Goal: Information Seeking & Learning: Learn about a topic

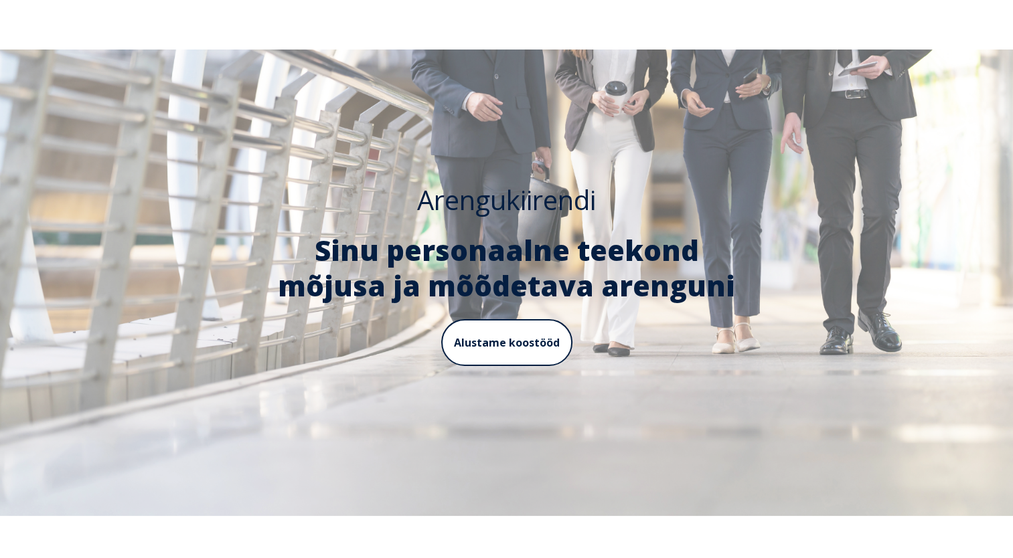
click at [709, 427] on div "Arengukiirendi Sinu personaalne teekond mõjusa ja mõõdetava arenguni Alustame k…" at bounding box center [506, 283] width 1013 height 466
drag, startPoint x: 264, startPoint y: 246, endPoint x: 392, endPoint y: 242, distance: 128.5
click at [392, 242] on span "Sinu personaalne teekond mõjusa ja mõõdetava arenguni" at bounding box center [506, 268] width 457 height 74
drag, startPoint x: 392, startPoint y: 242, endPoint x: 479, endPoint y: 222, distance: 88.8
click at [479, 222] on div "Arengukiirendi Sinu personaalne teekond mõjusa ja mõõdetava arenguni" at bounding box center [507, 243] width 494 height 120
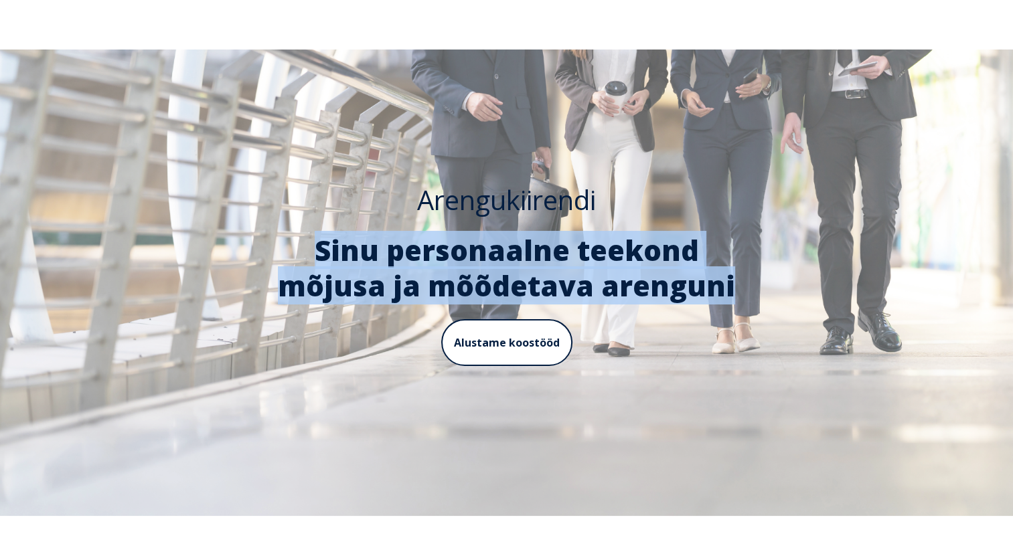
drag, startPoint x: 257, startPoint y: 247, endPoint x: 749, endPoint y: 288, distance: 493.6
click at [749, 288] on div "Arengukiirendi Sinu personaalne teekond mõjusa ja mõõdetava arenguni Alustame k…" at bounding box center [506, 282] width 521 height 199
copy span "Sinu personaalne teekond mõjusa ja mõõdetava arenguni"
click at [513, 347] on link "Alustame koostööd" at bounding box center [506, 343] width 124 height 48
click at [501, 343] on link "Alustame koostööd" at bounding box center [506, 343] width 124 height 48
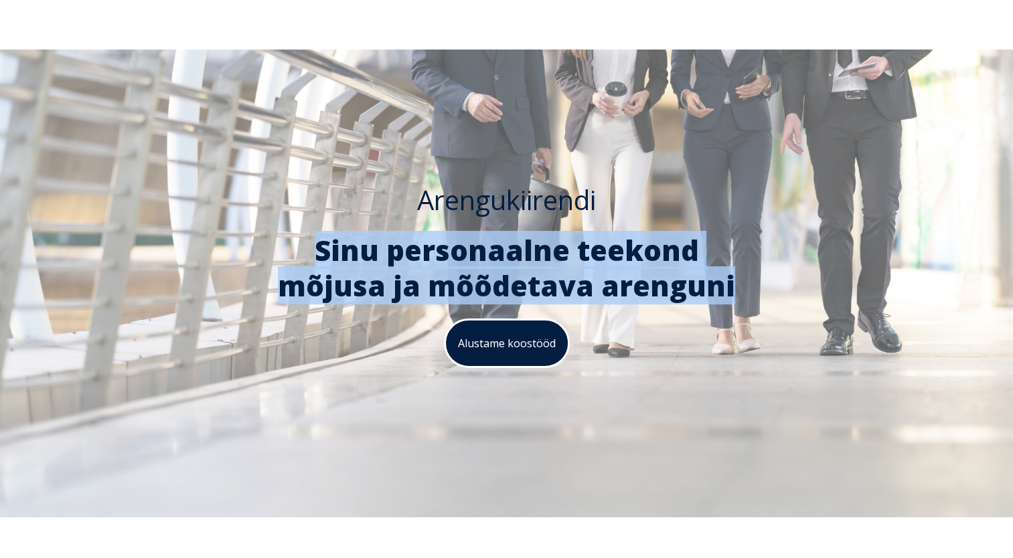
click at [501, 343] on link "Alustame koostööd" at bounding box center [506, 343] width 124 height 48
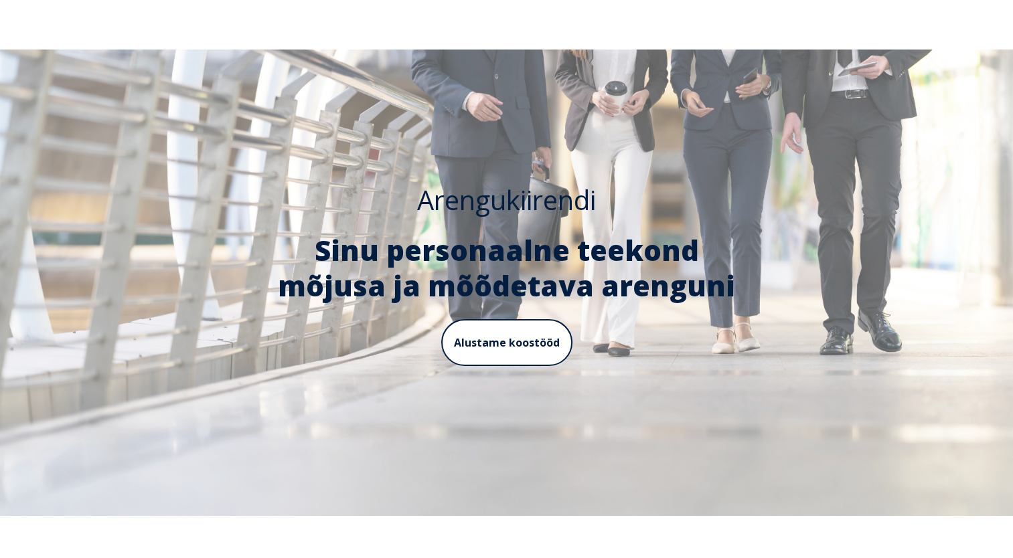
click at [829, 143] on div "Arengukiirendi Sinu personaalne teekond mõjusa ja mõõdetava arenguni Alustame k…" at bounding box center [506, 283] width 1013 height 466
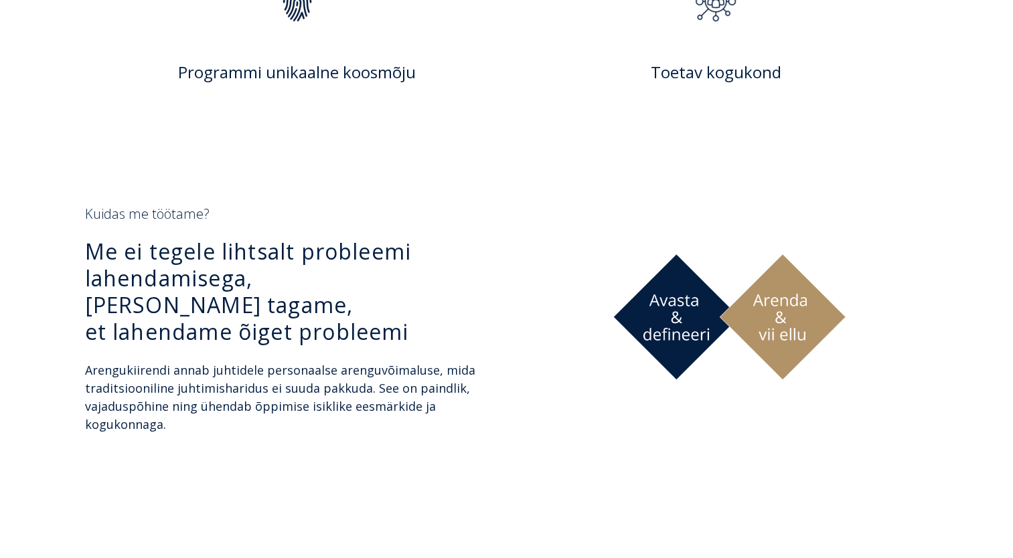
scroll to position [870, 0]
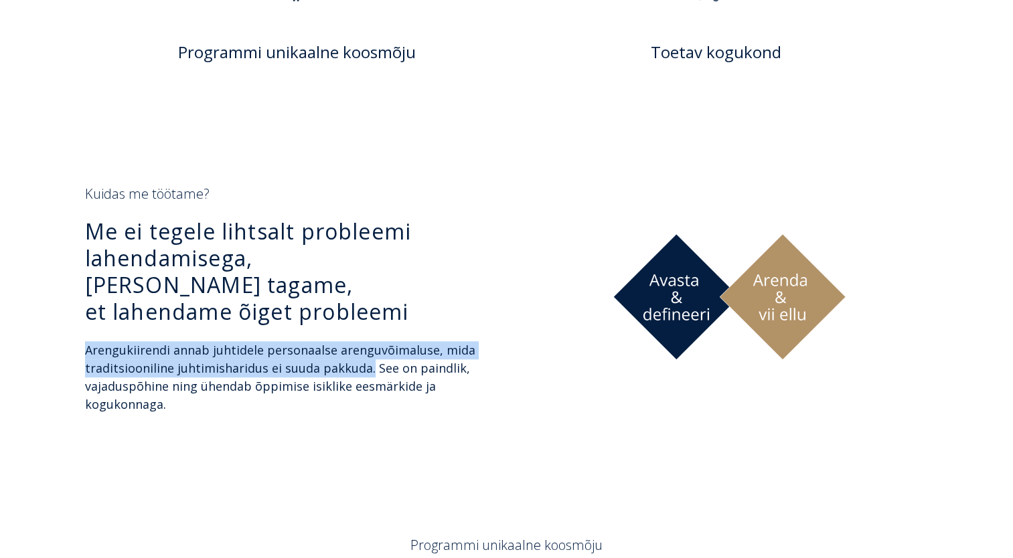
drag, startPoint x: 364, startPoint y: 343, endPoint x: 83, endPoint y: 327, distance: 281.5
click at [83, 327] on div "Kuidas me töötame? Me ei tegele lihtsalt probleemi lahendamisega, vaid tagame, …" at bounding box center [284, 307] width 424 height 244
drag, startPoint x: 83, startPoint y: 327, endPoint x: 92, endPoint y: 327, distance: 9.4
copy span "Arengukiirendi annab juhtidele personaalse arenguvõimaluse, mida traditsioonili…"
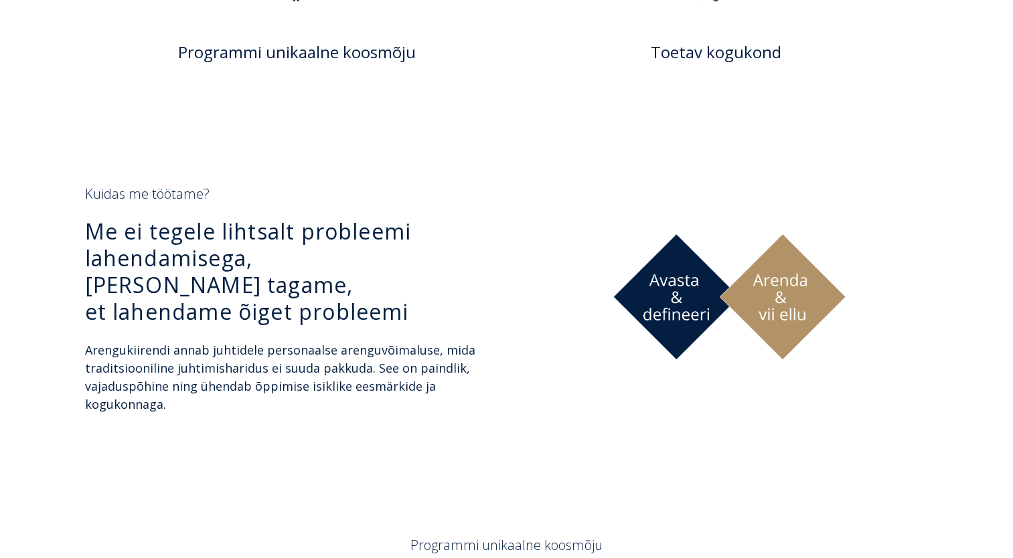
drag, startPoint x: 234, startPoint y: 1, endPoint x: 263, endPoint y: 429, distance: 428.7
click at [261, 428] on div "Kuidas me töötame? Me ei tegele lihtsalt probleemi lahendamisega, vaid tagame, …" at bounding box center [506, 307] width 1013 height 351
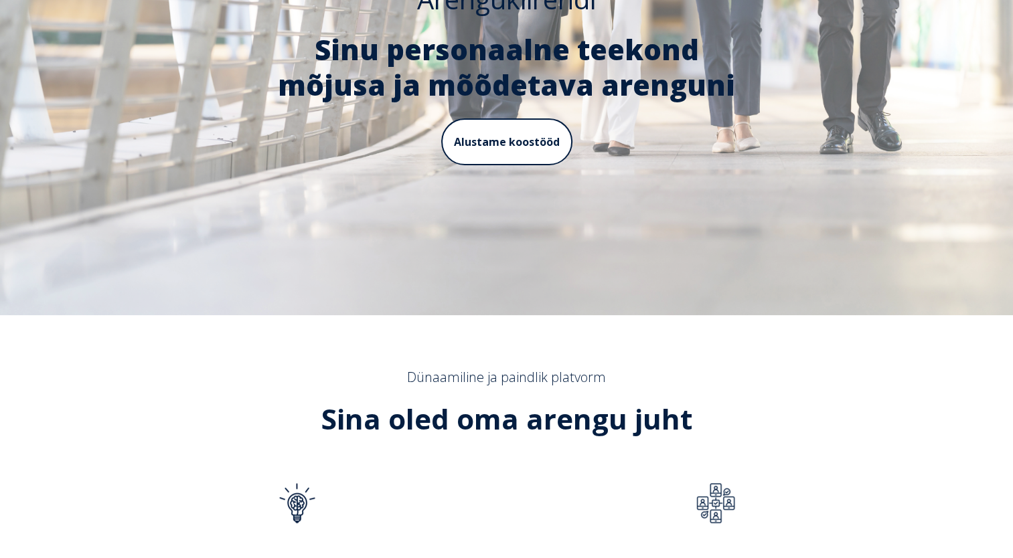
scroll to position [67, 0]
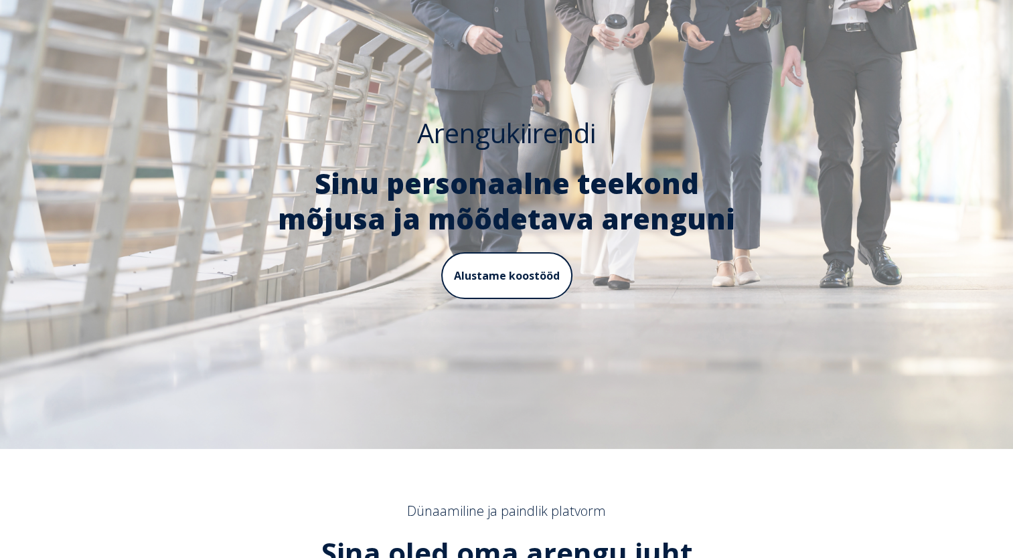
click at [278, 176] on span "Sinu personaalne teekond mõjusa ja mõõdetava arenguni" at bounding box center [506, 201] width 457 height 74
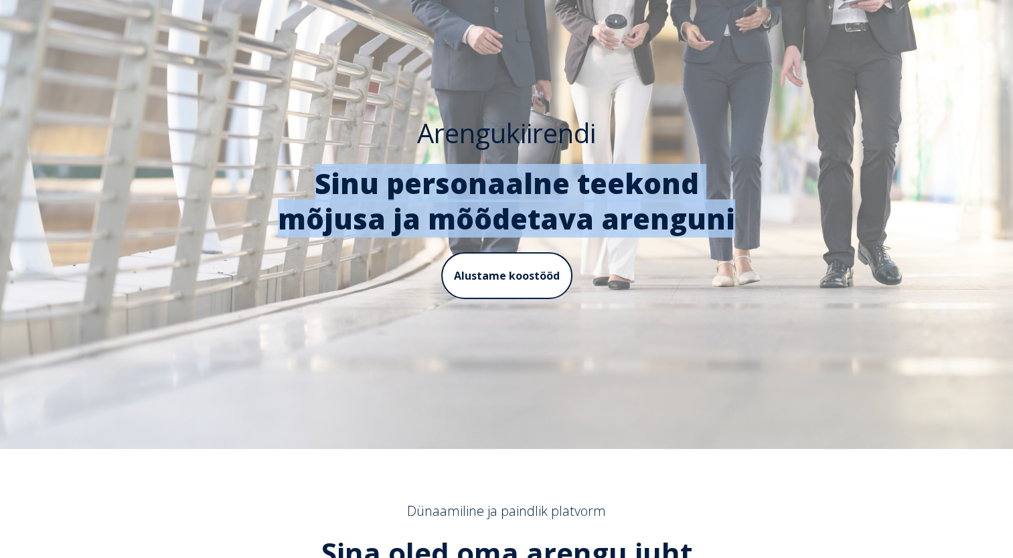
drag, startPoint x: 260, startPoint y: 175, endPoint x: 686, endPoint y: 208, distance: 427.6
click at [686, 208] on h2 "Sinu personaalne teekond mõjusa ja mõõdetava arenguni" at bounding box center [507, 201] width 494 height 70
drag, startPoint x: 686, startPoint y: 208, endPoint x: 638, endPoint y: 207, distance: 47.5
copy span "Sinu personaalne teekond mõjusa ja mõõdetava arenguni"
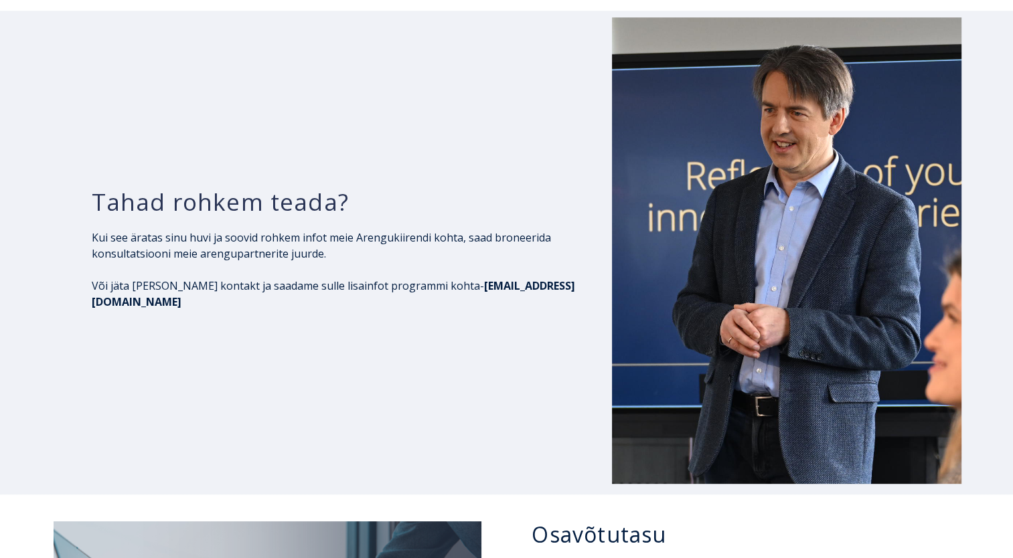
scroll to position [5689, 0]
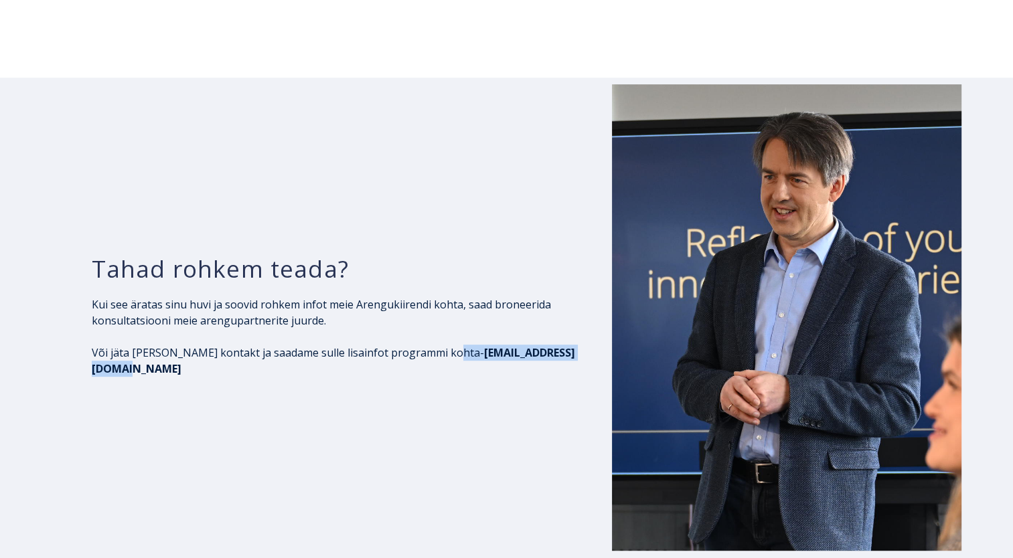
drag, startPoint x: 586, startPoint y: 234, endPoint x: 447, endPoint y: 231, distance: 139.2
click at [447, 345] on p "Või jäta meile oma kontakt ja saadame sulle lisainfot programmi kohta- arenguki…" at bounding box center [341, 361] width 498 height 32
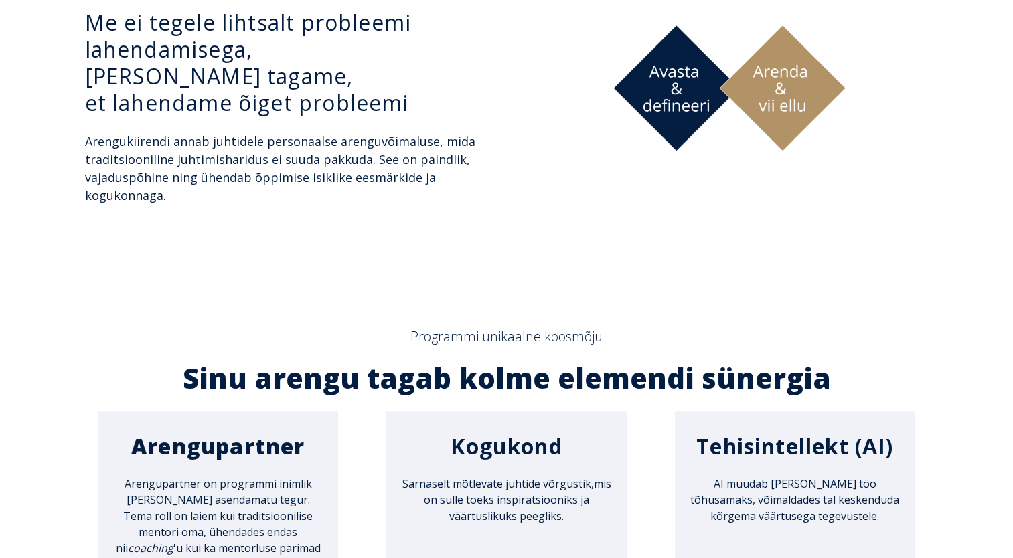
scroll to position [0, 0]
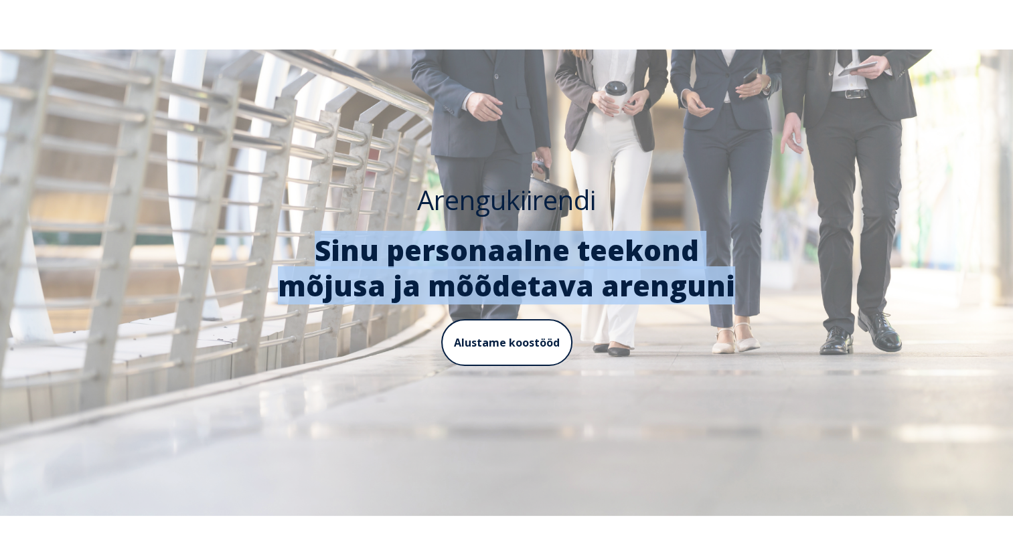
drag, startPoint x: 260, startPoint y: 246, endPoint x: 672, endPoint y: 283, distance: 414.0
click at [675, 283] on h2 "Sinu personaalne teekond mõjusa ja mõõdetava arenguni" at bounding box center [507, 268] width 494 height 70
drag, startPoint x: 672, startPoint y: 283, endPoint x: 613, endPoint y: 281, distance: 58.9
copy span "Sinu personaalne teekond mõjusa ja mõõdetava arenguni"
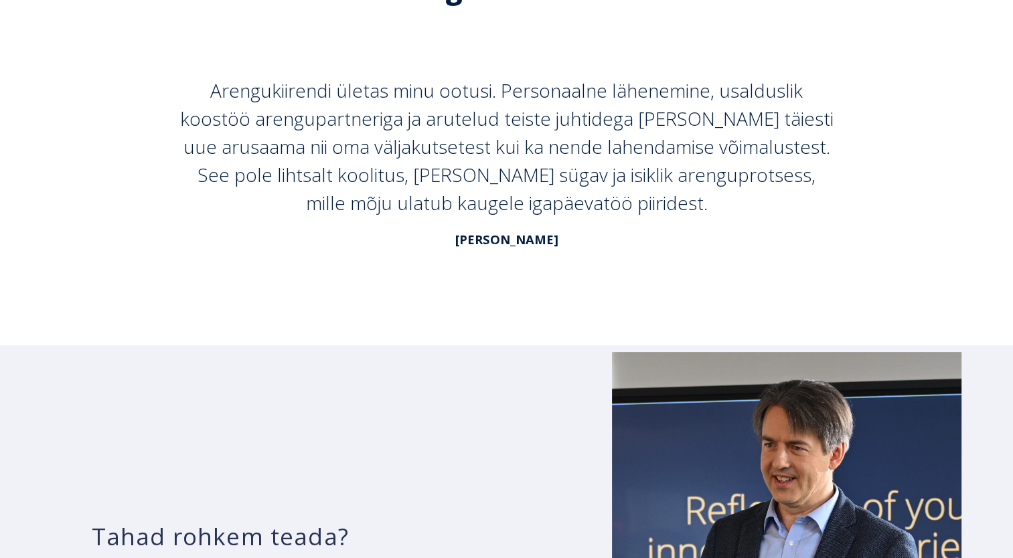
scroll to position [5019, 0]
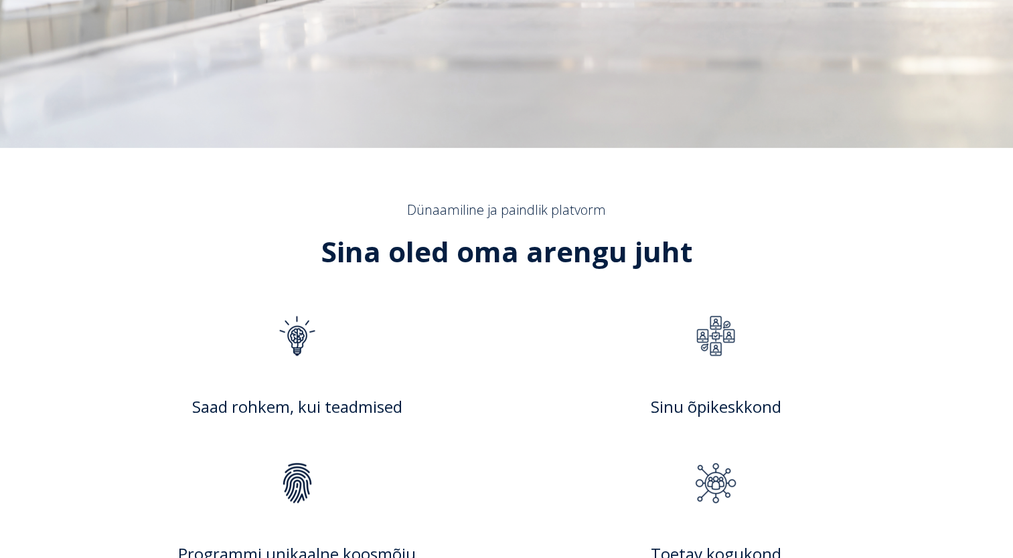
scroll to position [402, 0]
